Goal: Find specific page/section

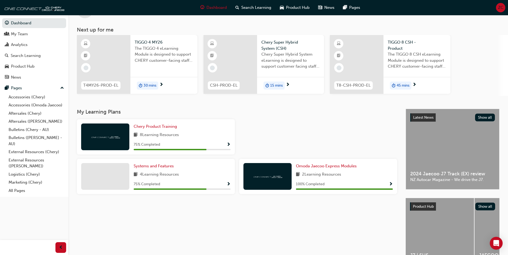
scroll to position [43, 0]
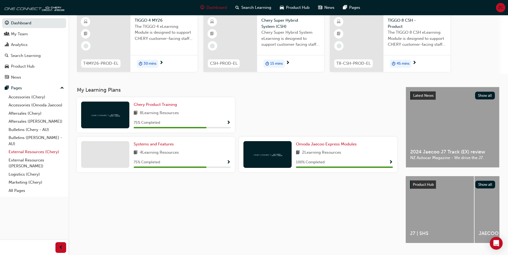
click at [53, 153] on link "External Resources (Chery)" at bounding box center [36, 152] width 60 height 8
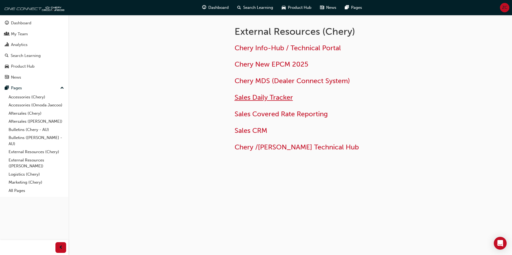
click at [261, 97] on span "Sales Daily Tracker" at bounding box center [263, 97] width 58 height 8
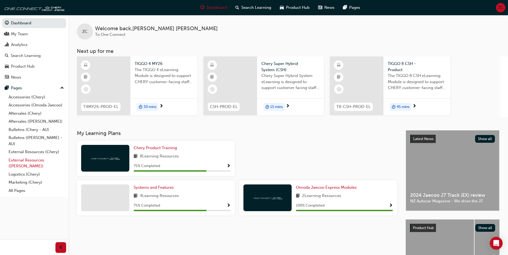
click at [35, 162] on link "External Resources ([PERSON_NAME])" at bounding box center [36, 163] width 60 height 14
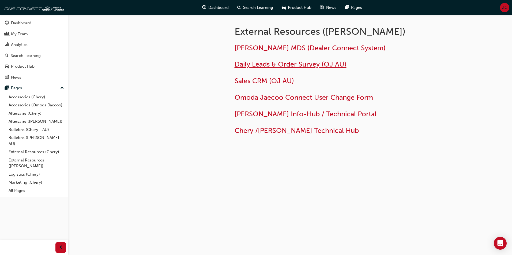
click at [263, 66] on span "Daily Leads & Order Survey (OJ AU)" at bounding box center [290, 64] width 112 height 8
